Goal: Entertainment & Leisure: Browse casually

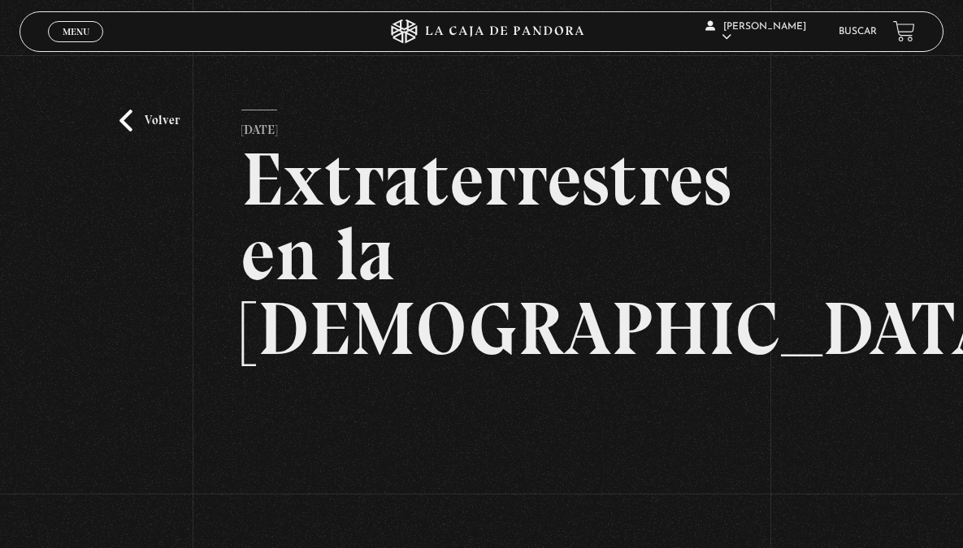
click at [142, 129] on link "Volver" at bounding box center [149, 121] width 60 height 22
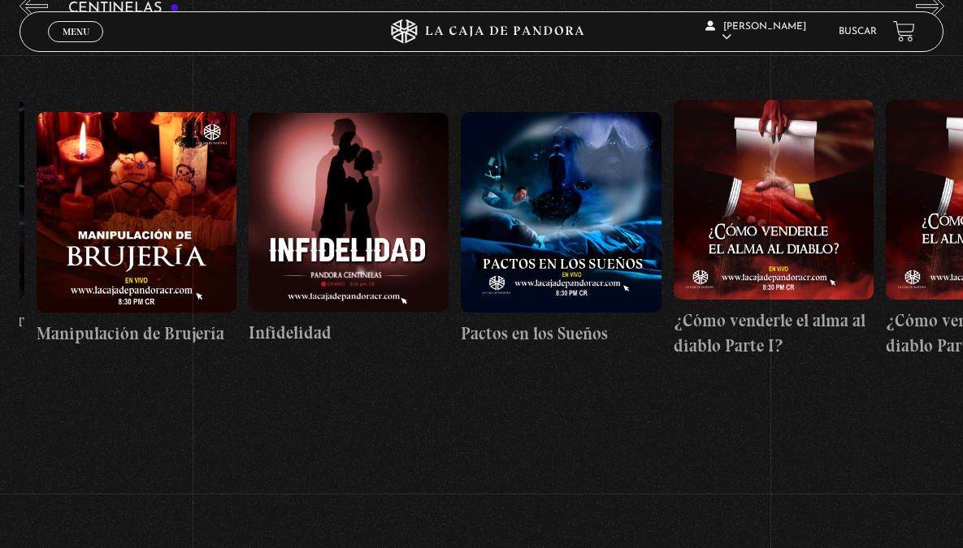
scroll to position [0, 7852]
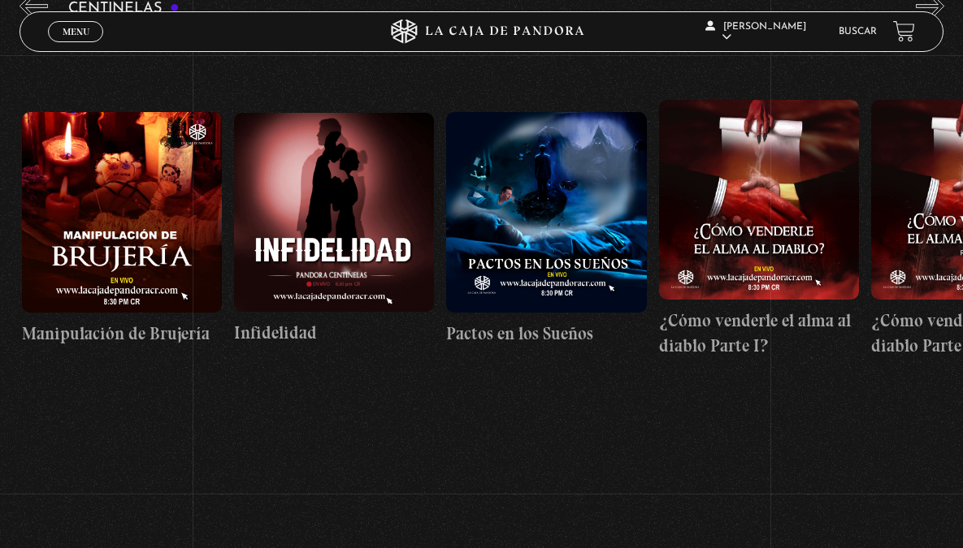
click at [355, 211] on figure at bounding box center [334, 212] width 200 height 199
click at [354, 211] on figure at bounding box center [334, 212] width 200 height 199
